Goal: Find specific page/section: Find specific page/section

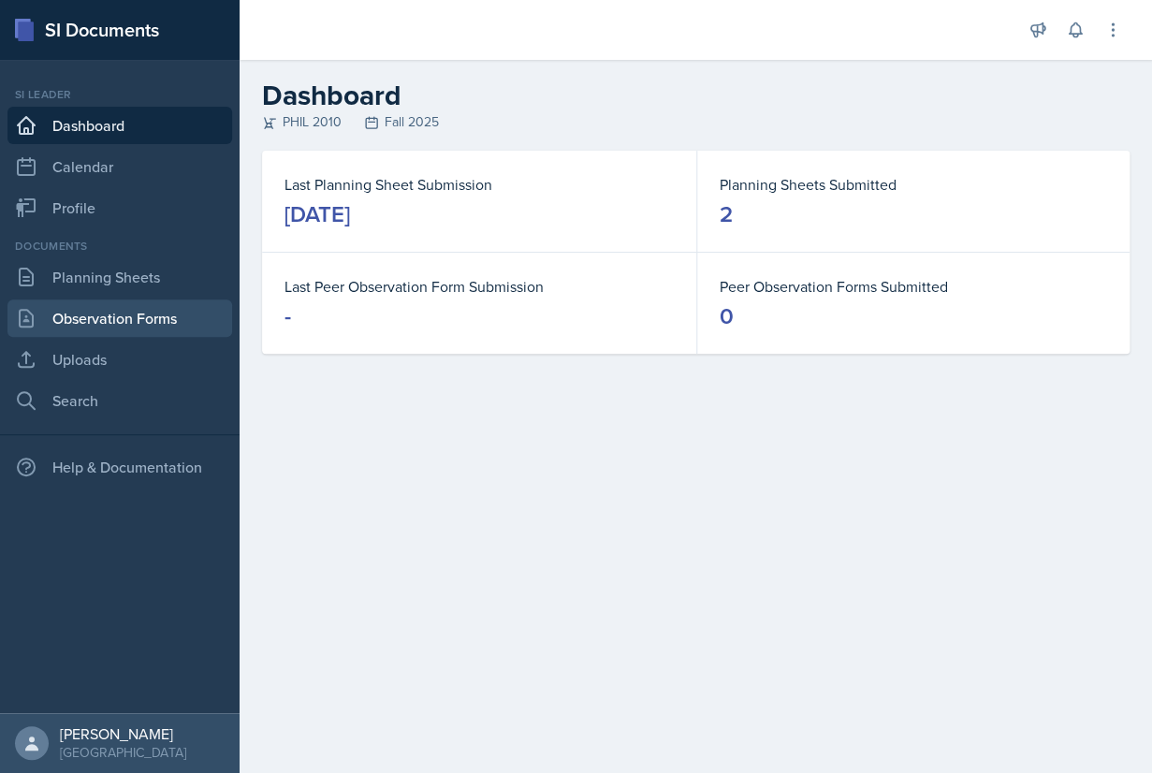
click at [141, 312] on link "Observation Forms" at bounding box center [119, 317] width 225 height 37
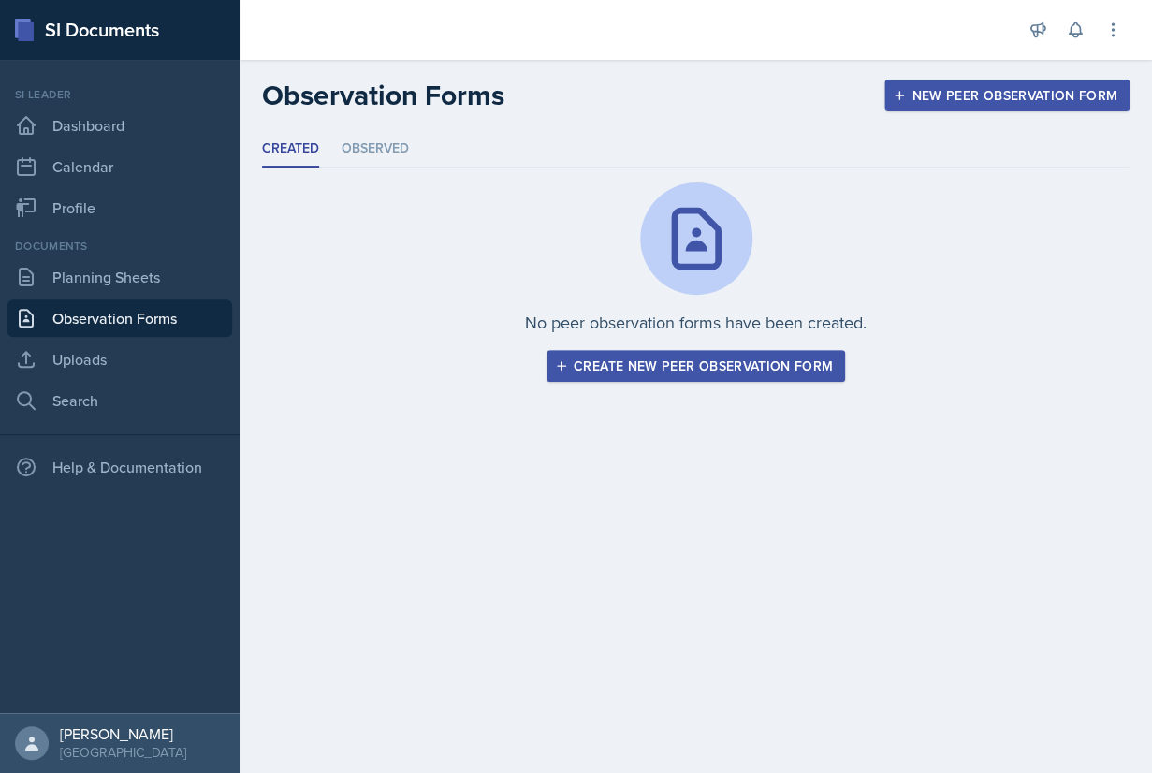
click at [641, 367] on div "Create new peer observation form" at bounding box center [695, 365] width 274 height 15
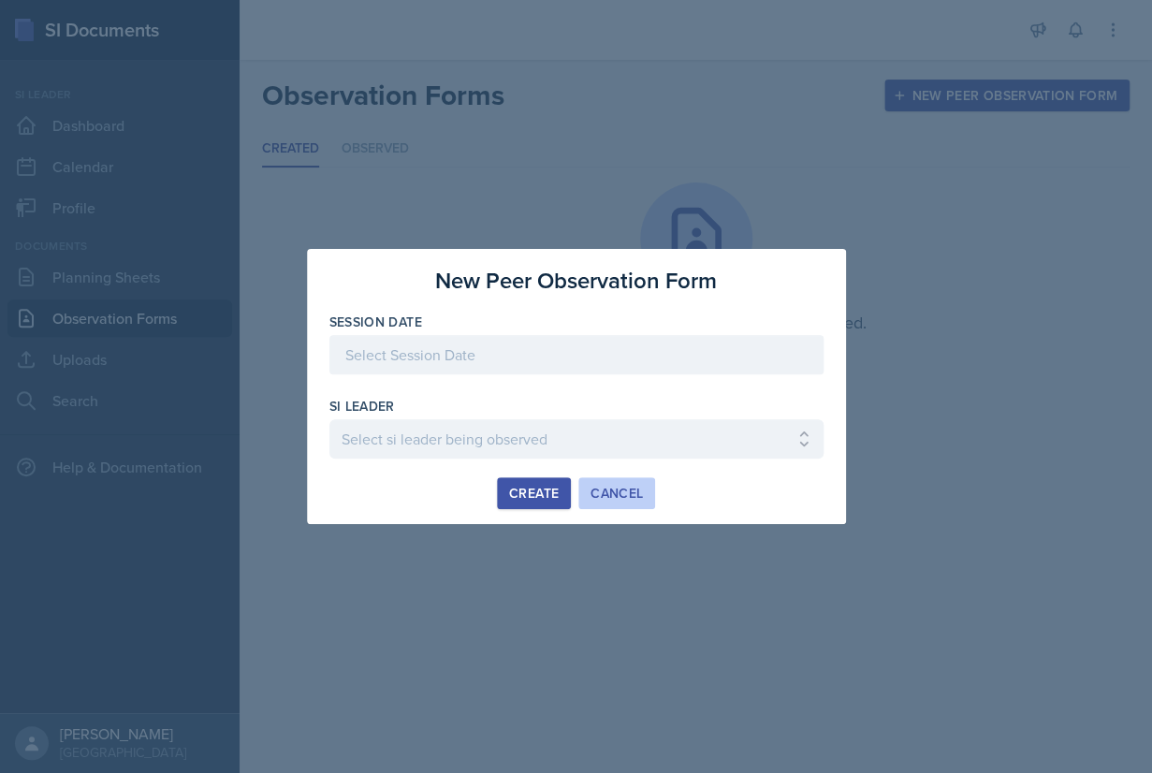
click at [623, 496] on div "Cancel" at bounding box center [616, 493] width 52 height 15
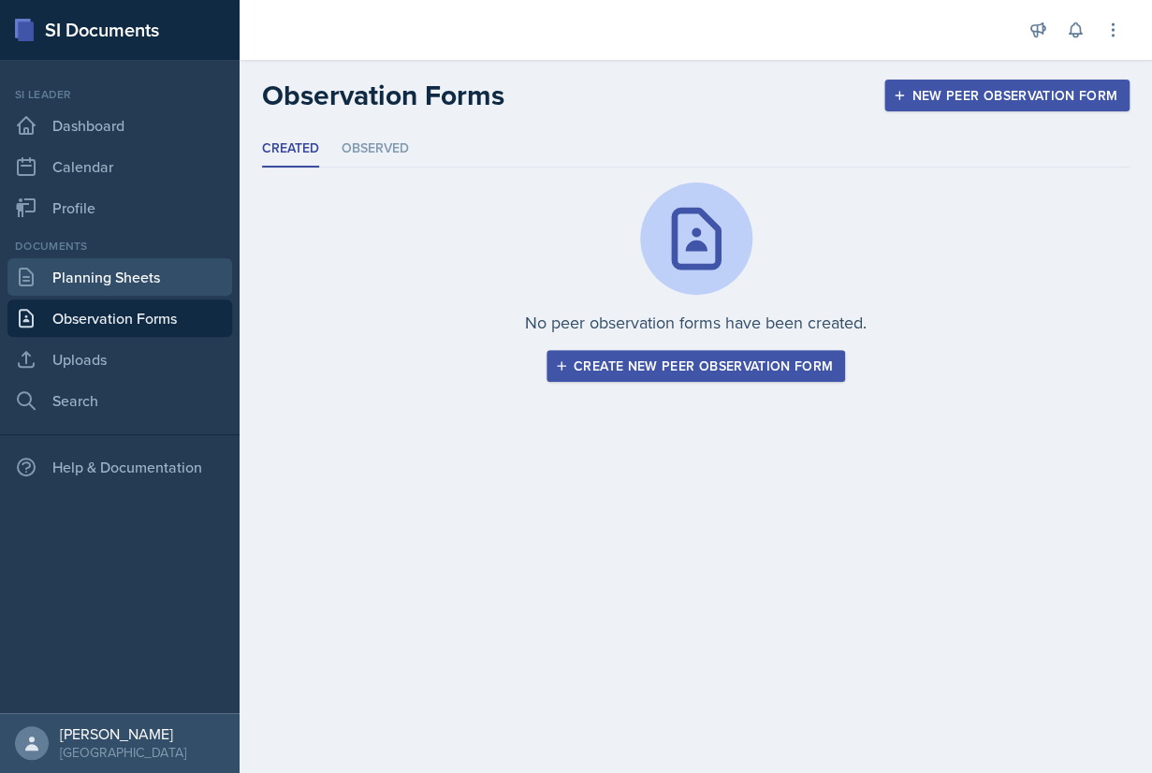
click at [110, 281] on link "Planning Sheets" at bounding box center [119, 276] width 225 height 37
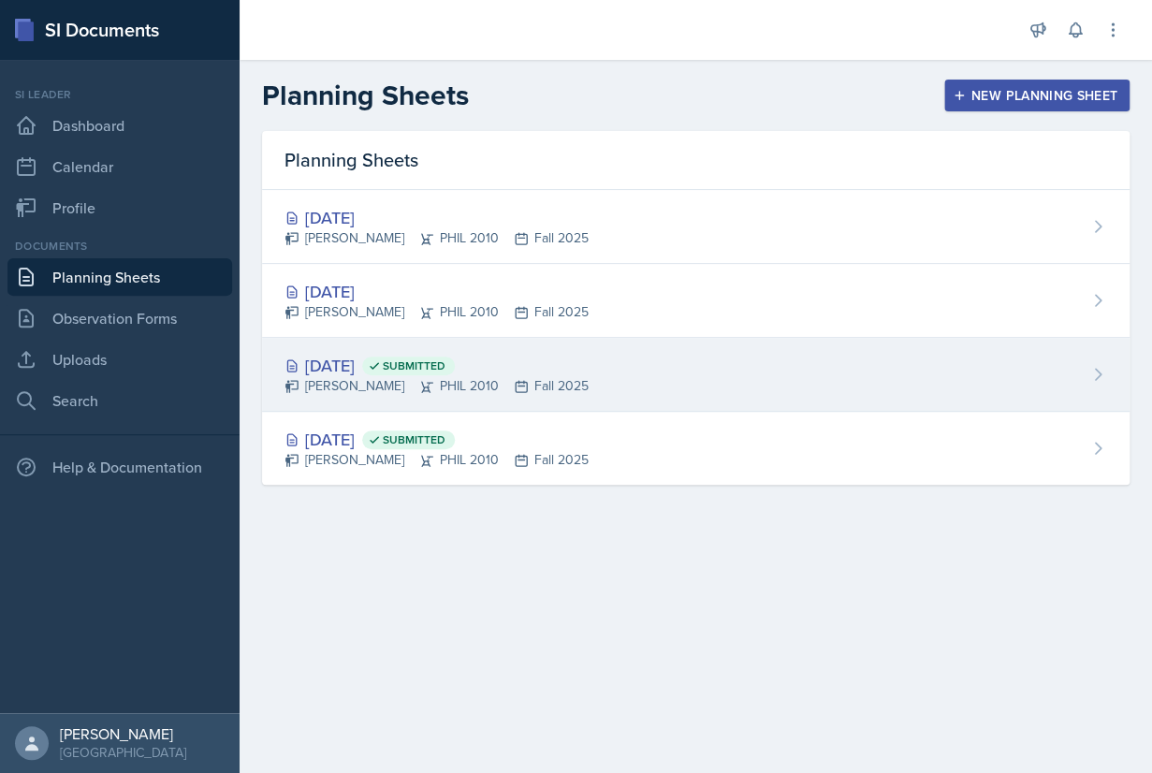
click at [650, 370] on div "[DATE] Submitted [PERSON_NAME] PHIL 2010 Fall 2025" at bounding box center [695, 375] width 867 height 74
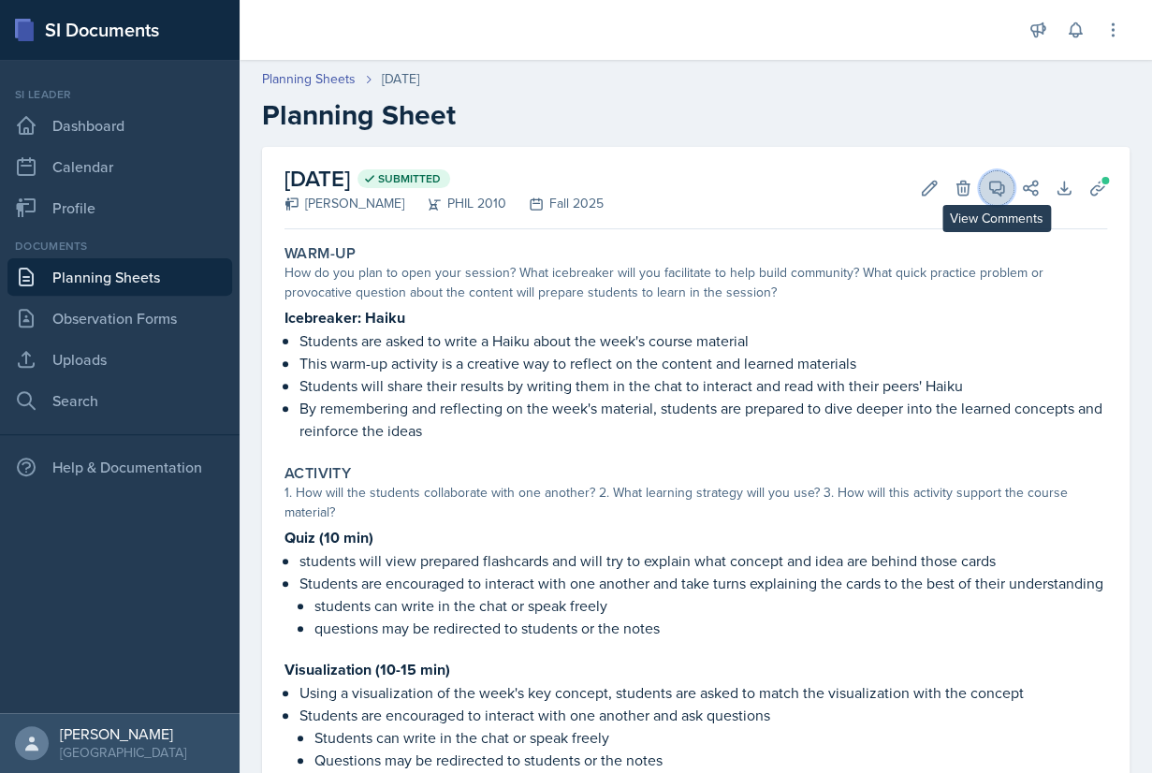
click at [993, 193] on icon at bounding box center [997, 188] width 14 height 14
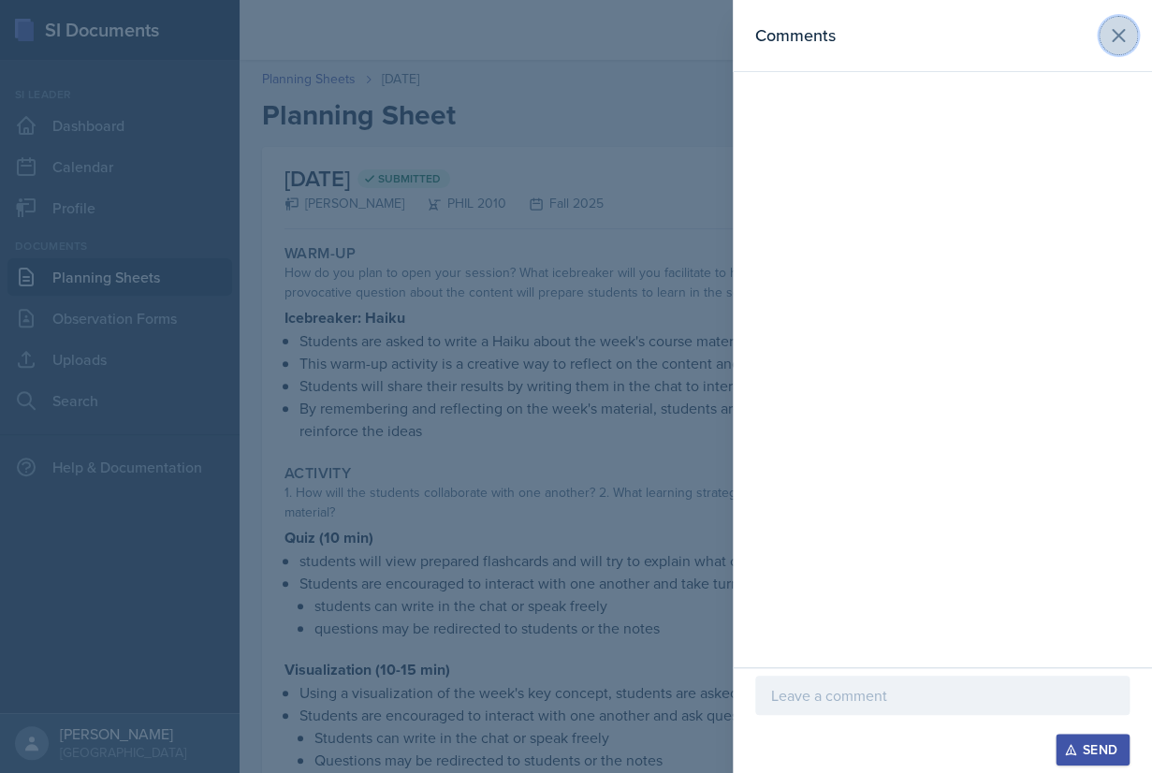
click at [1118, 35] on icon at bounding box center [1118, 35] width 22 height 22
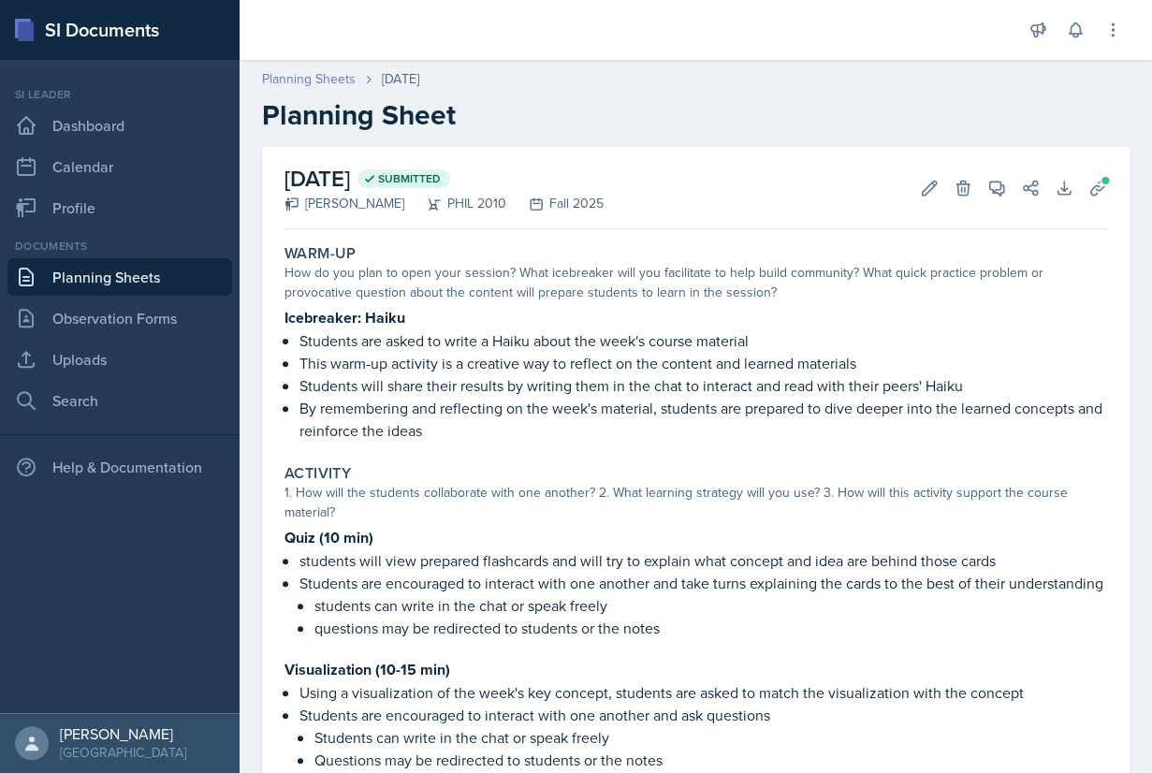
click at [314, 76] on link "Planning Sheets" at bounding box center [309, 79] width 94 height 20
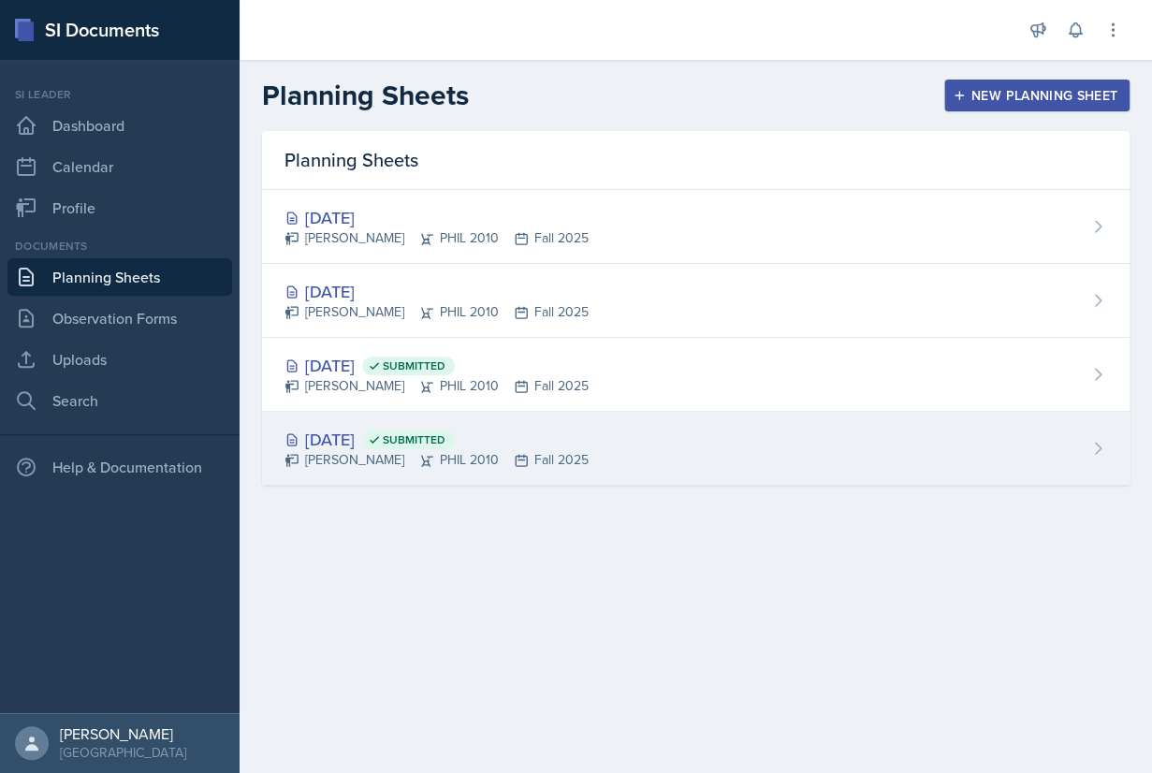
click at [371, 428] on div "[DATE] Submitted" at bounding box center [436, 439] width 304 height 25
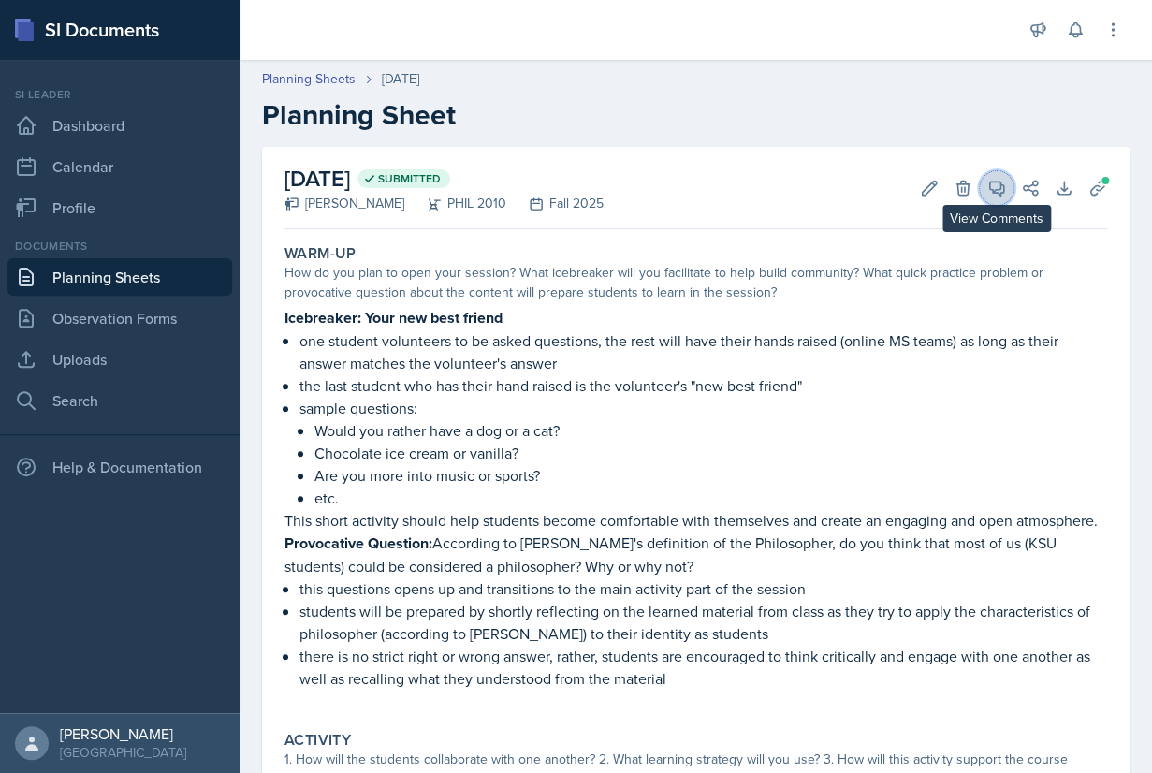
click at [985, 195] on button "View Comments" at bounding box center [996, 188] width 34 height 34
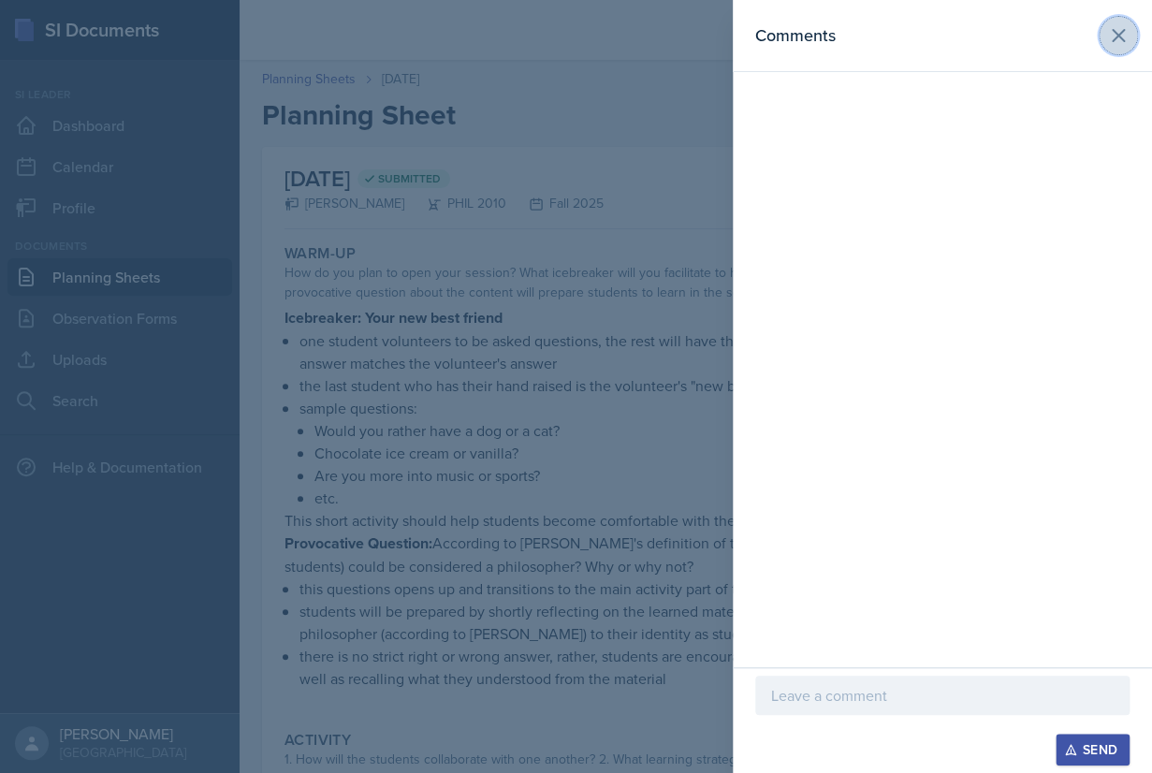
click at [1111, 35] on icon at bounding box center [1118, 35] width 22 height 22
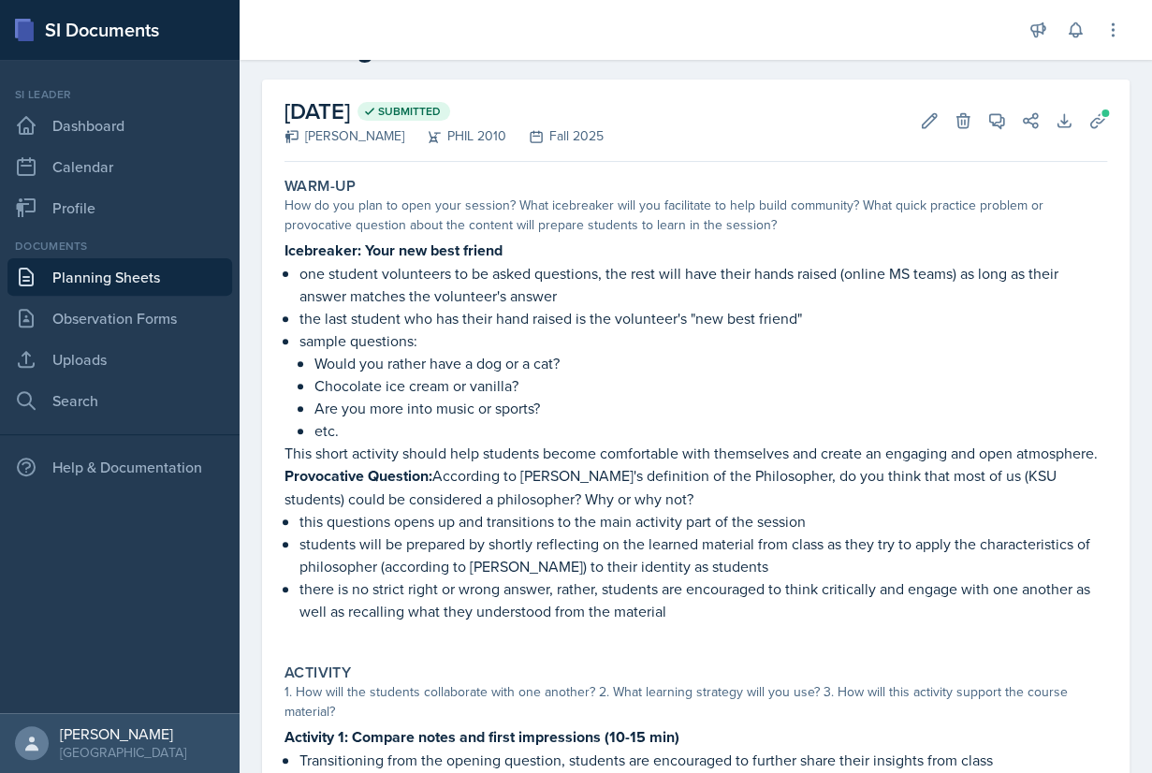
scroll to position [50, 0]
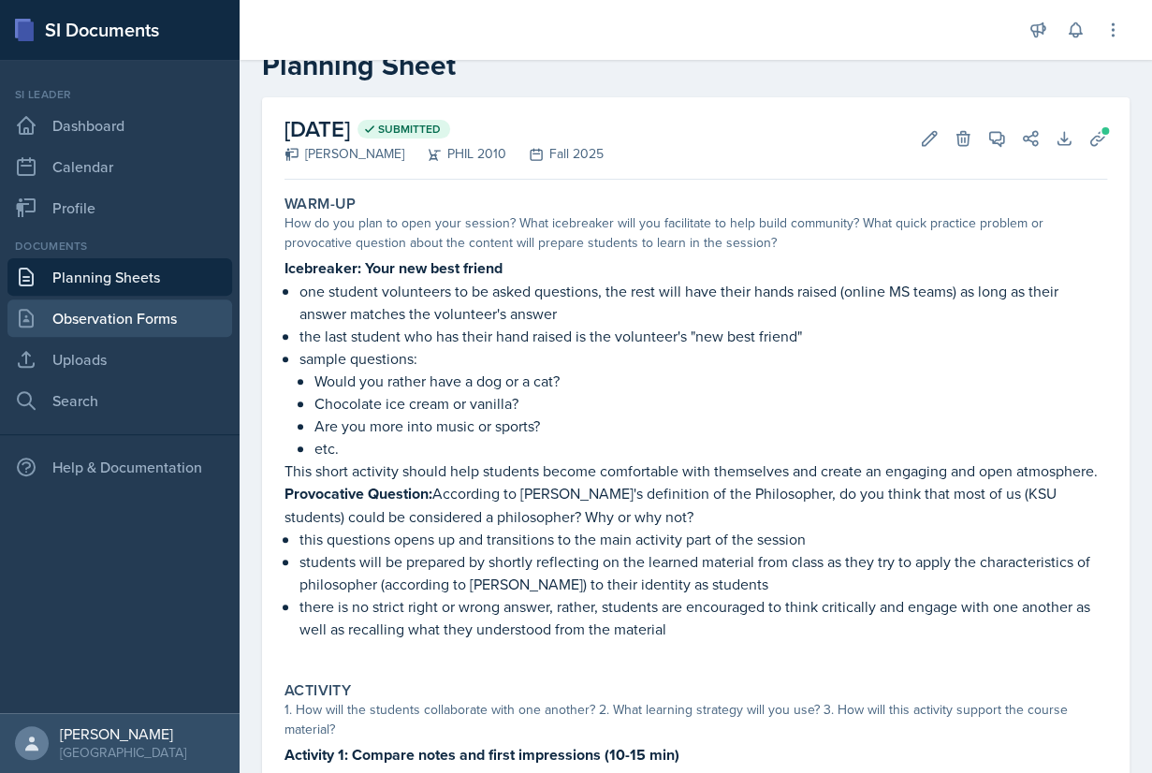
click at [124, 319] on link "Observation Forms" at bounding box center [119, 317] width 225 height 37
